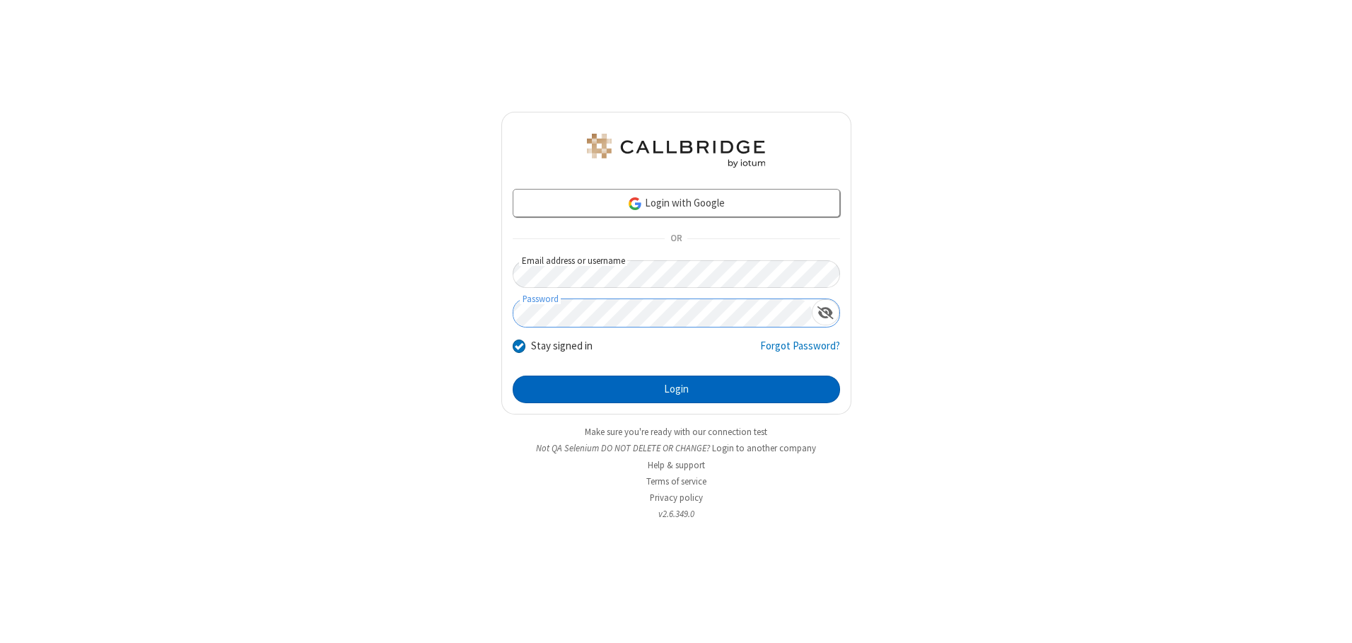
click at [676, 389] on button "Login" at bounding box center [676, 390] width 327 height 28
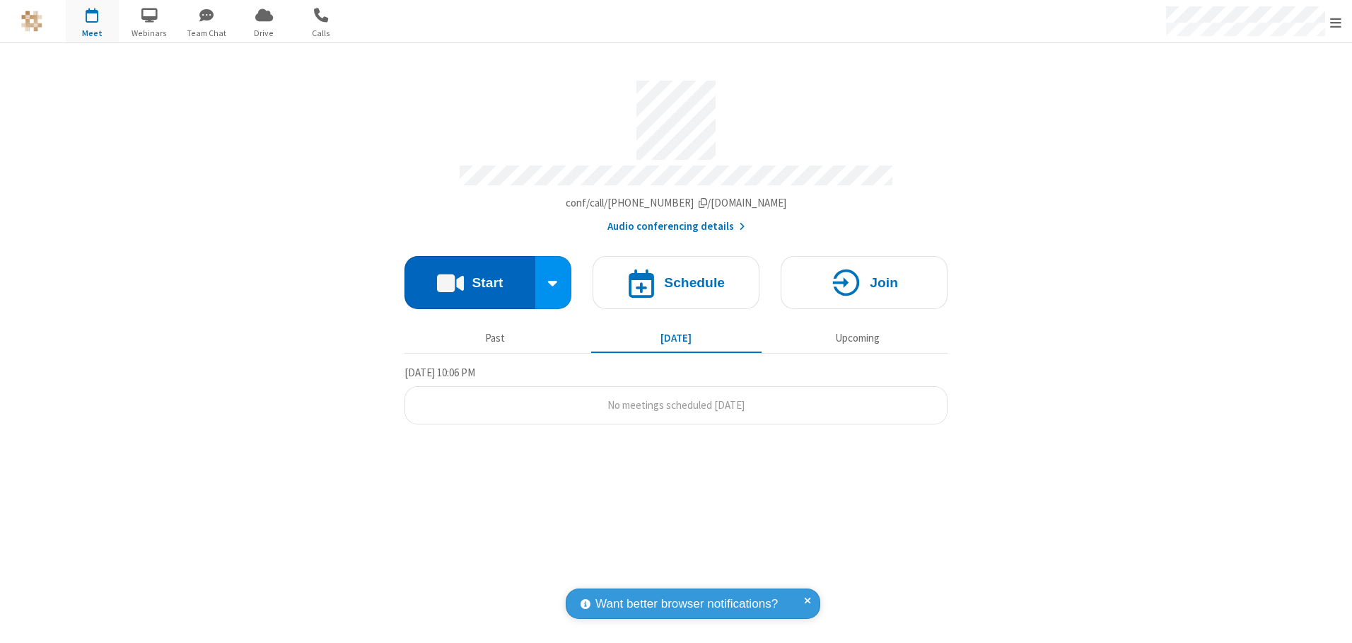
click at [470, 277] on button "Start" at bounding box center [470, 282] width 131 height 53
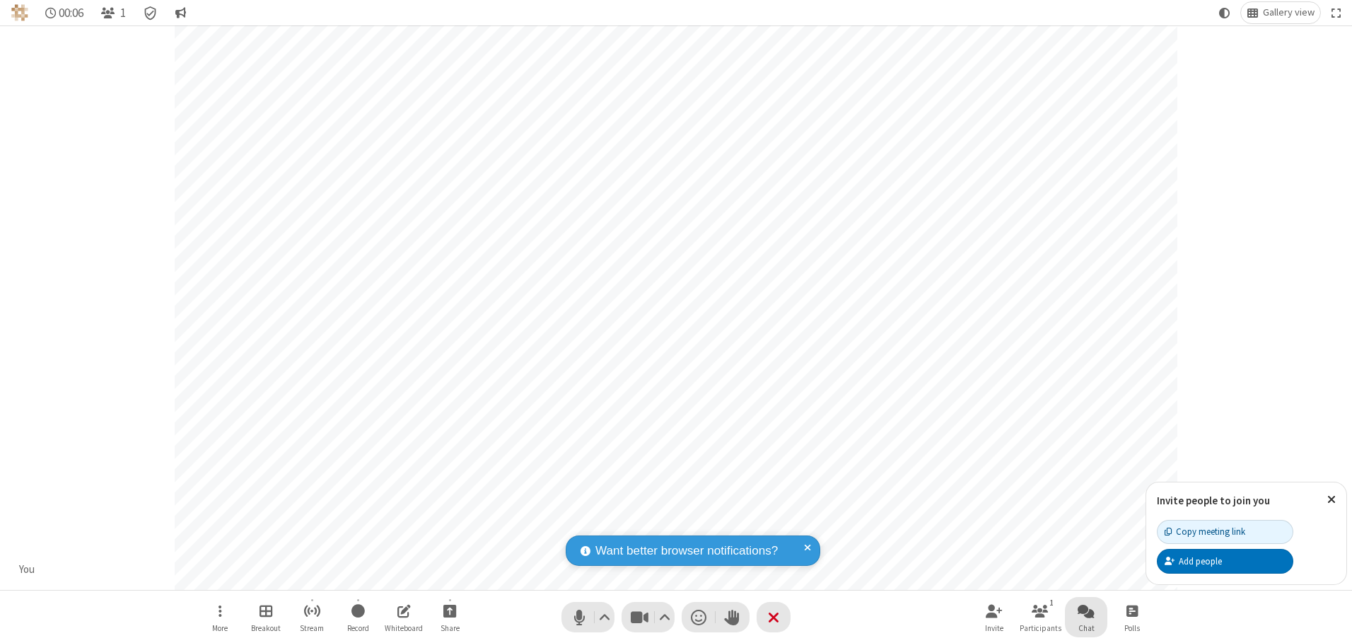
click at [1086, 610] on span "Open chat" at bounding box center [1086, 611] width 17 height 18
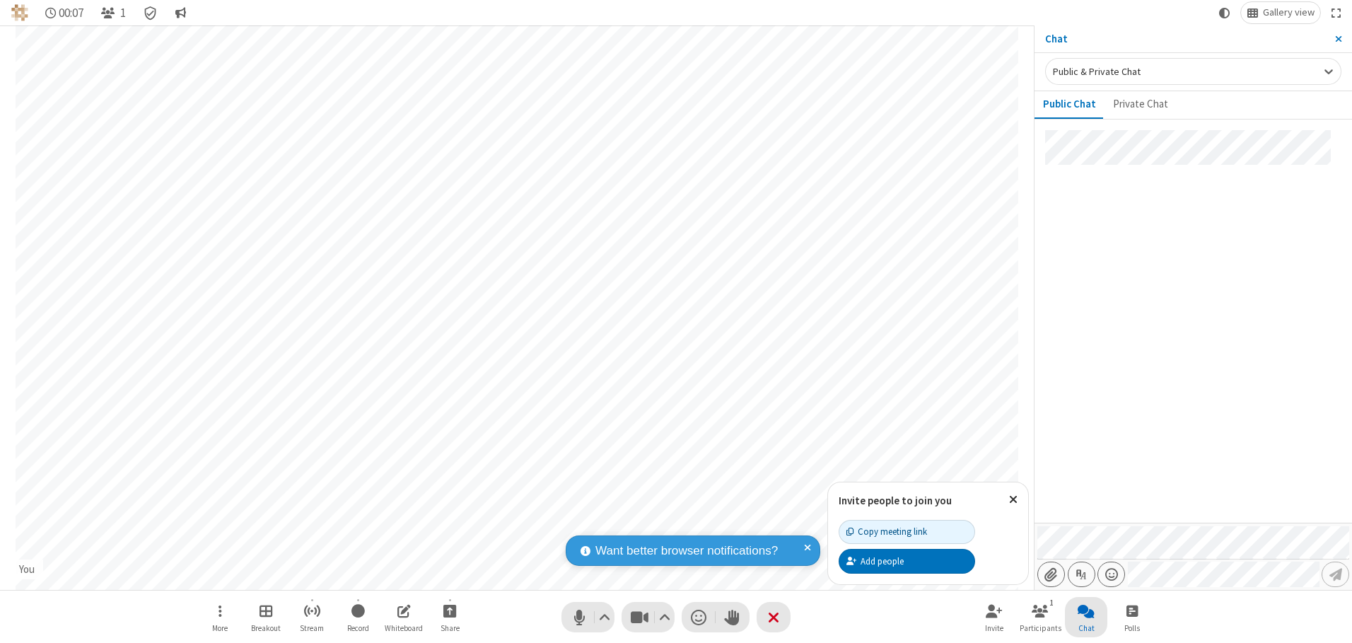
type input "C:\fakepath\doc_test.docx"
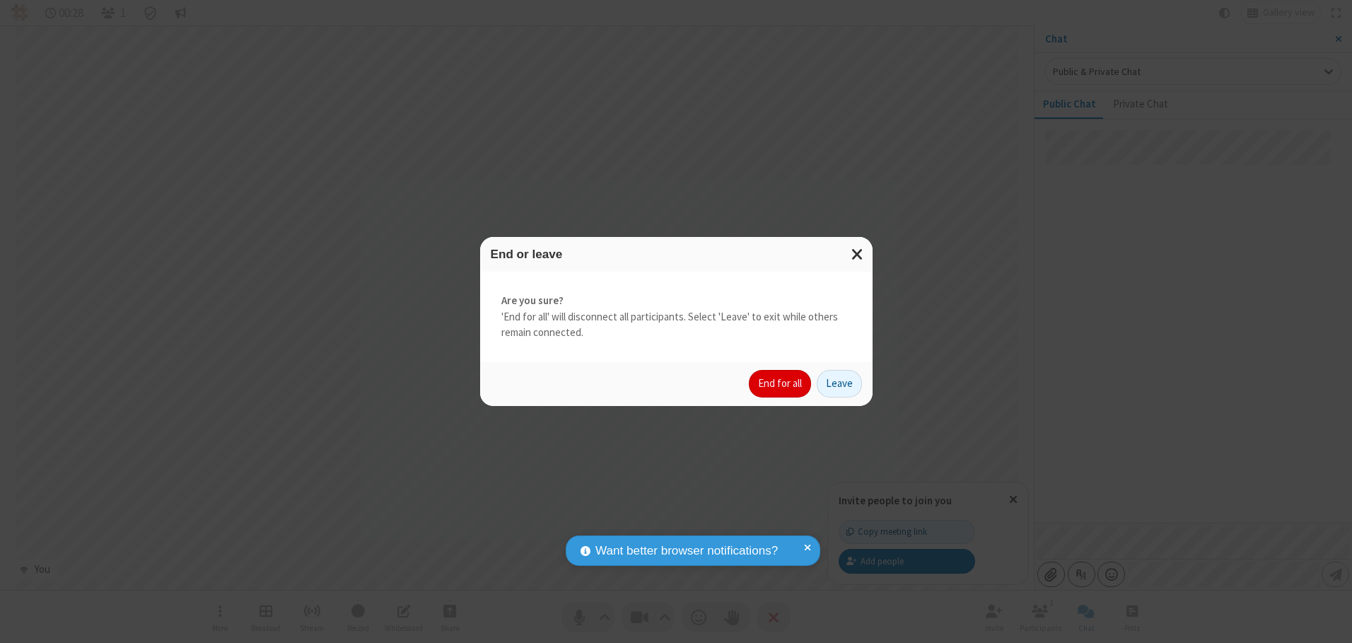
click at [781, 383] on button "End for all" at bounding box center [780, 384] width 62 height 28
